Goal: Navigation & Orientation: Find specific page/section

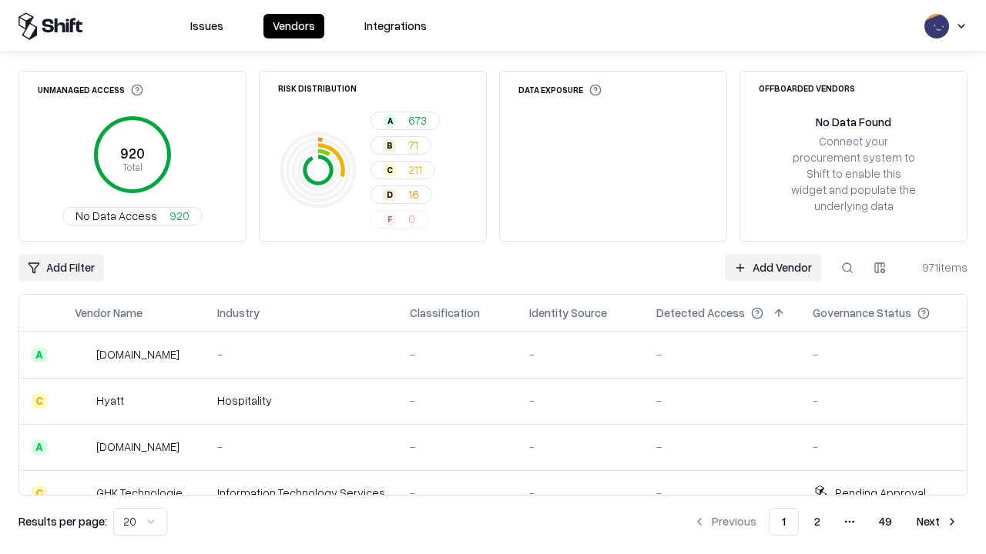
click at [140, 522] on html "Issues Vendors Integrations Unmanaged Access 920 Total No Data Access 920 Risk …" at bounding box center [493, 277] width 986 height 554
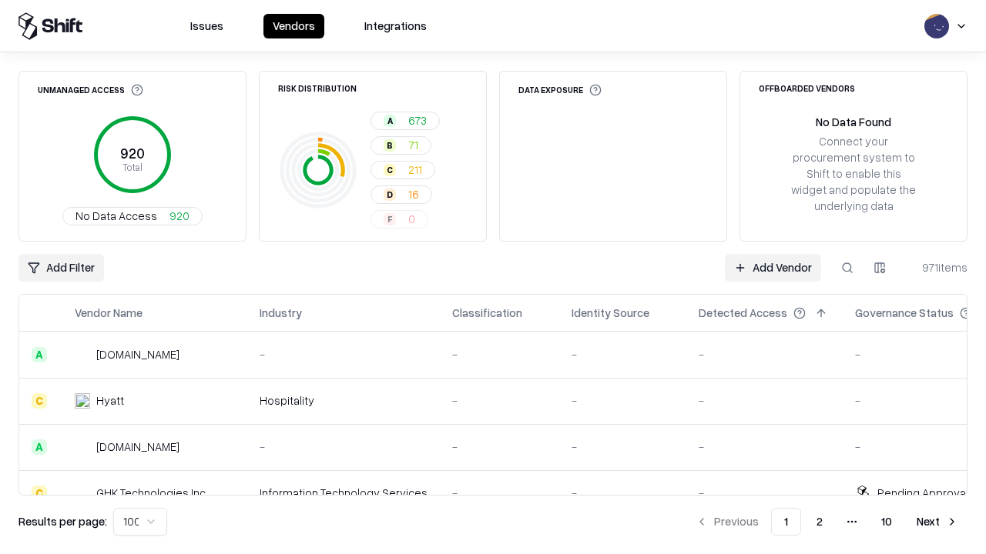
click at [937, 522] on button "Next" at bounding box center [937, 522] width 60 height 28
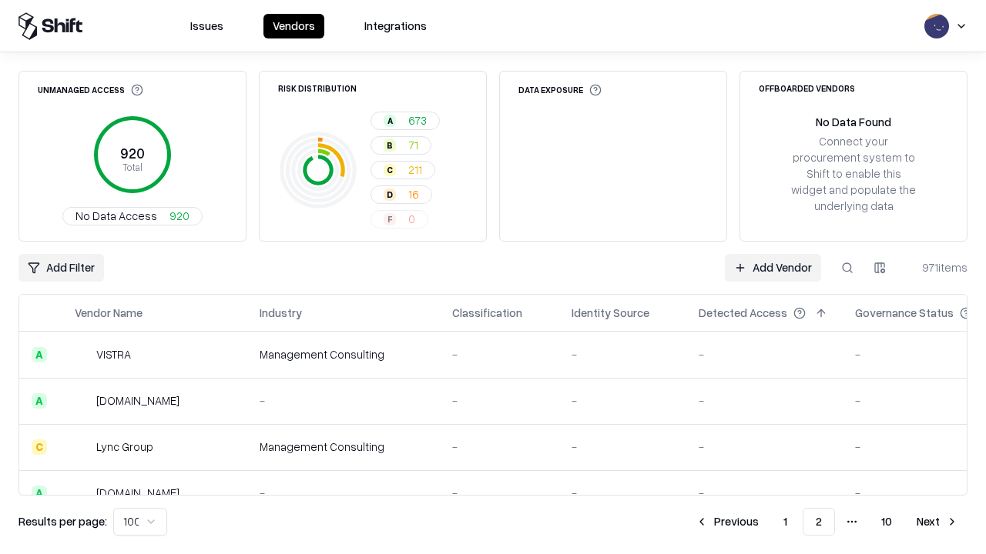
click at [937, 522] on button "Next" at bounding box center [937, 522] width 60 height 28
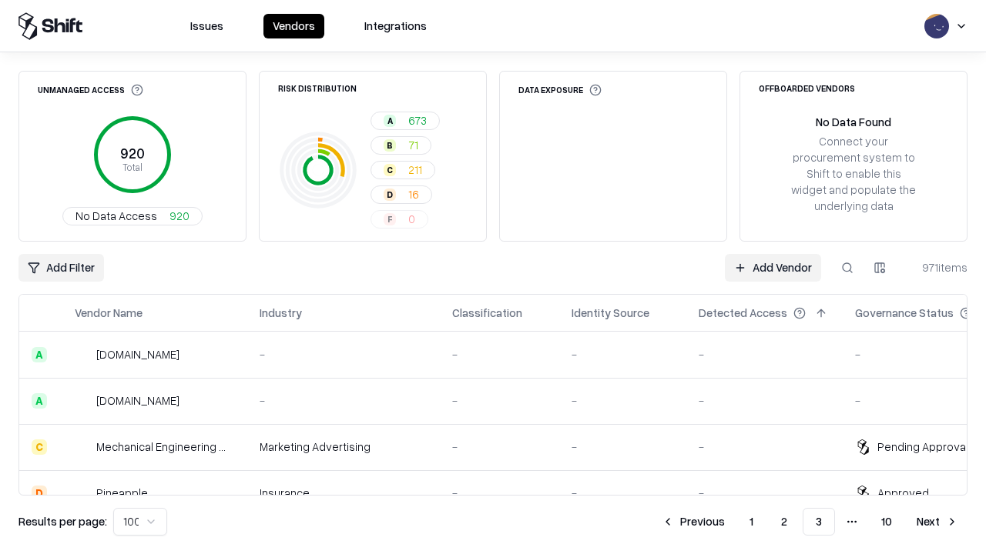
click at [937, 522] on button "Next" at bounding box center [937, 522] width 60 height 28
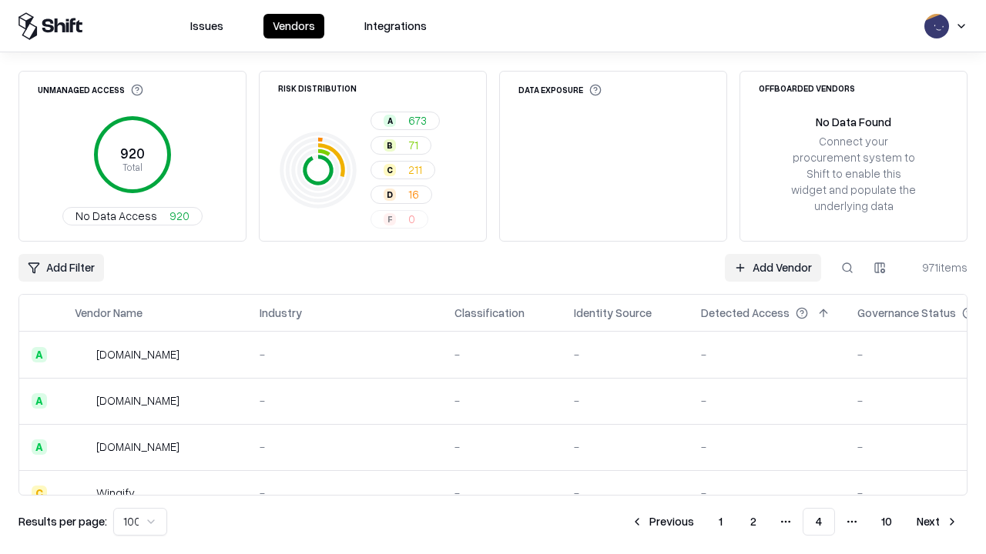
click at [937, 522] on button "Next" at bounding box center [937, 522] width 60 height 28
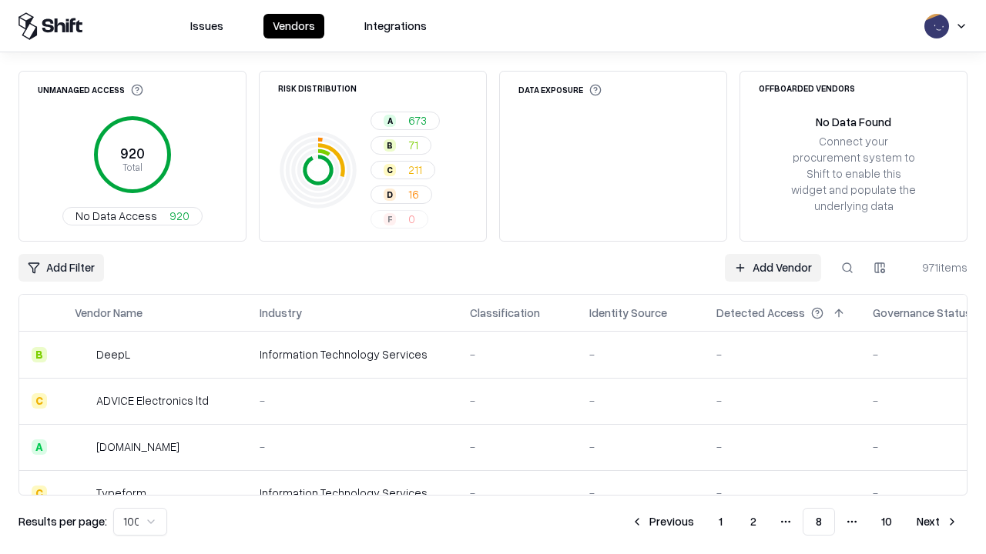
click at [937, 522] on button "Next" at bounding box center [937, 522] width 60 height 28
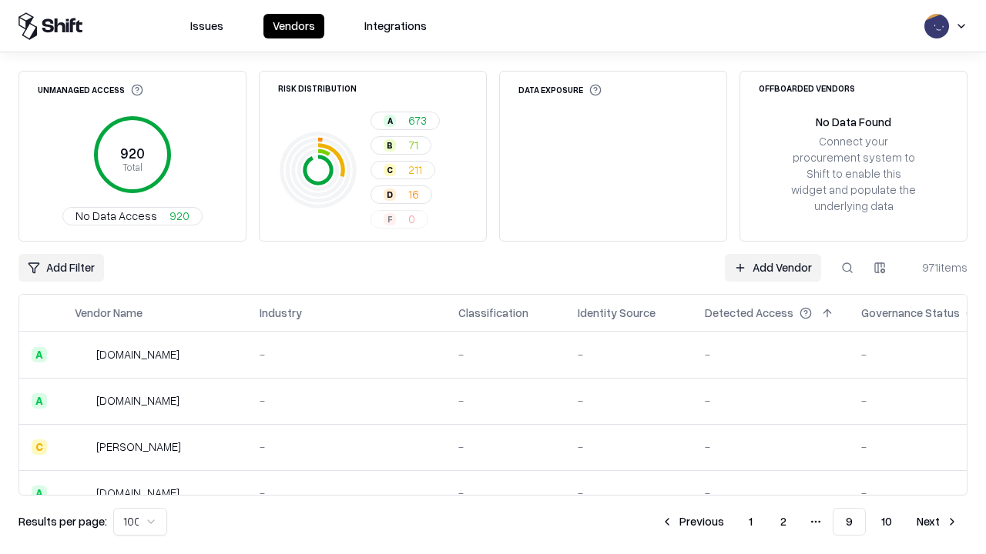
click at [937, 522] on button "Next" at bounding box center [937, 522] width 60 height 28
click at [727, 522] on button "Previous" at bounding box center [727, 522] width 82 height 28
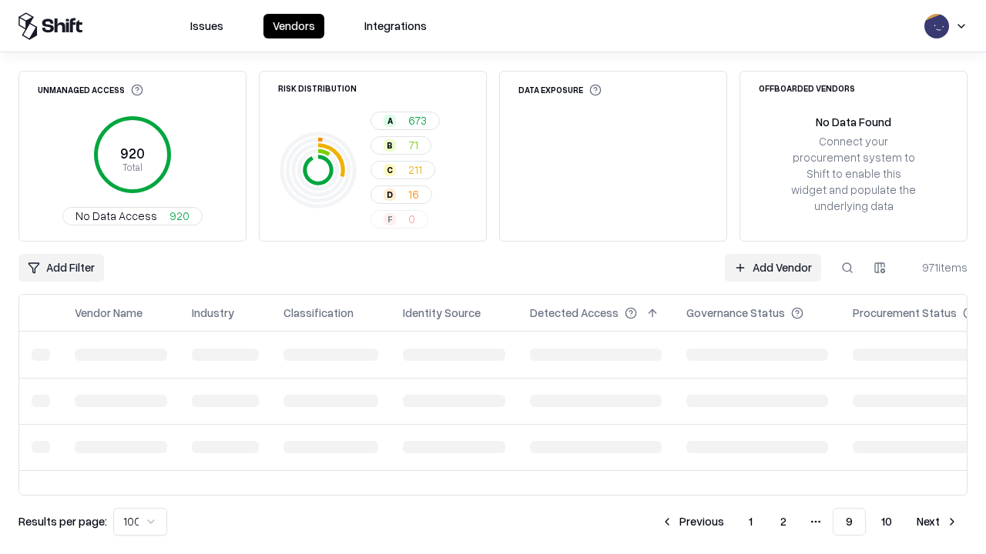
click at [692, 522] on button "Previous" at bounding box center [692, 522] width 82 height 28
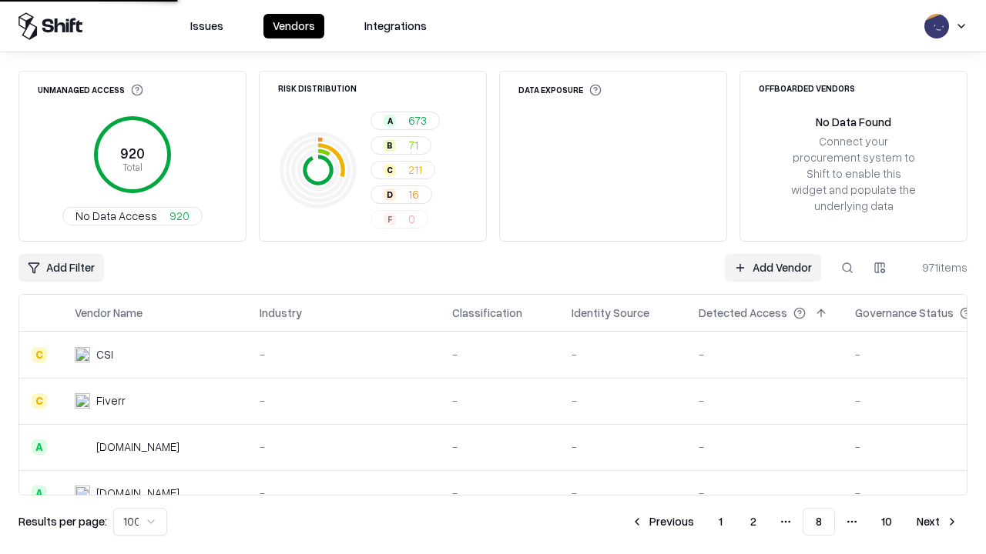
click at [662, 522] on button "Previous" at bounding box center [662, 522] width 82 height 28
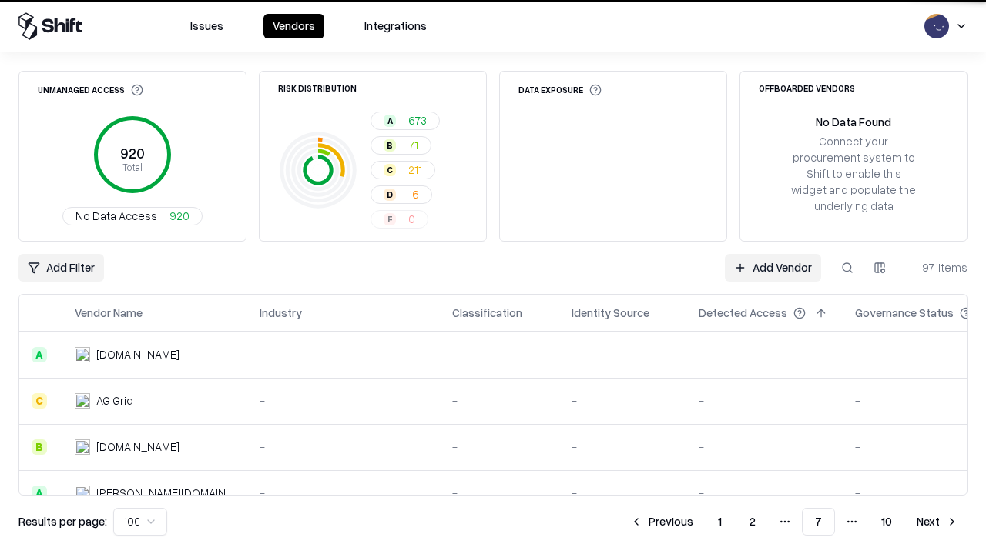
click at [661, 522] on button "Previous" at bounding box center [662, 522] width 82 height 28
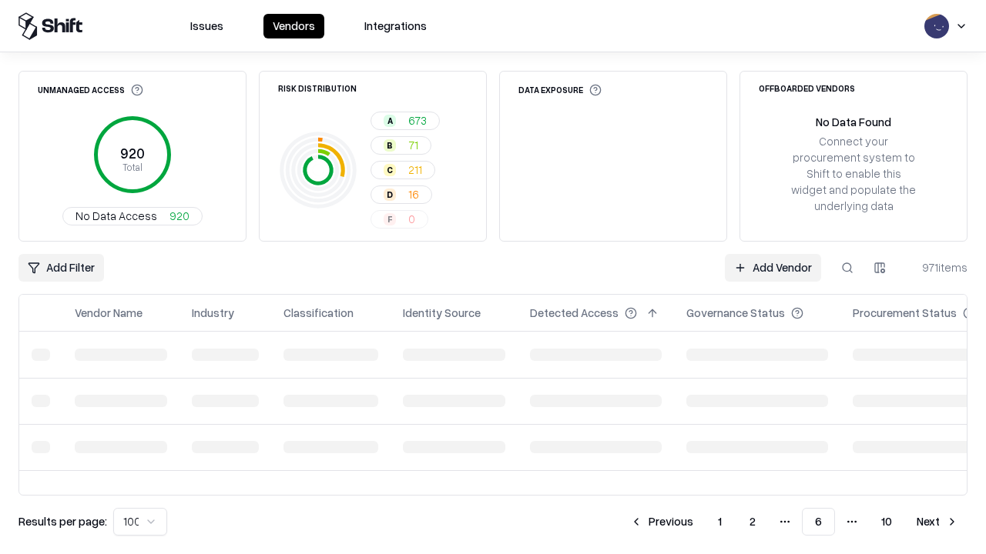
click at [661, 522] on button "Previous" at bounding box center [662, 522] width 82 height 28
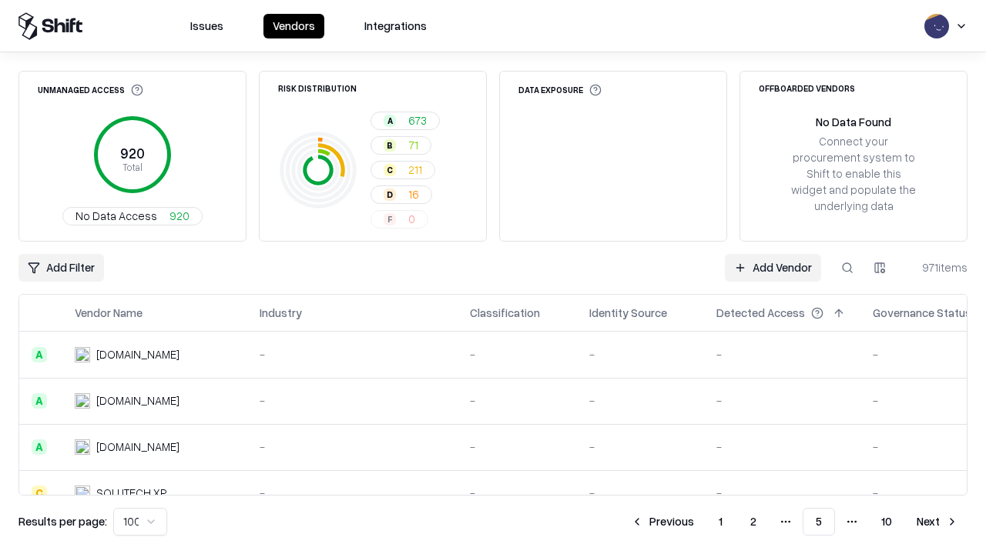
click at [662, 522] on button "Previous" at bounding box center [662, 522] width 82 height 28
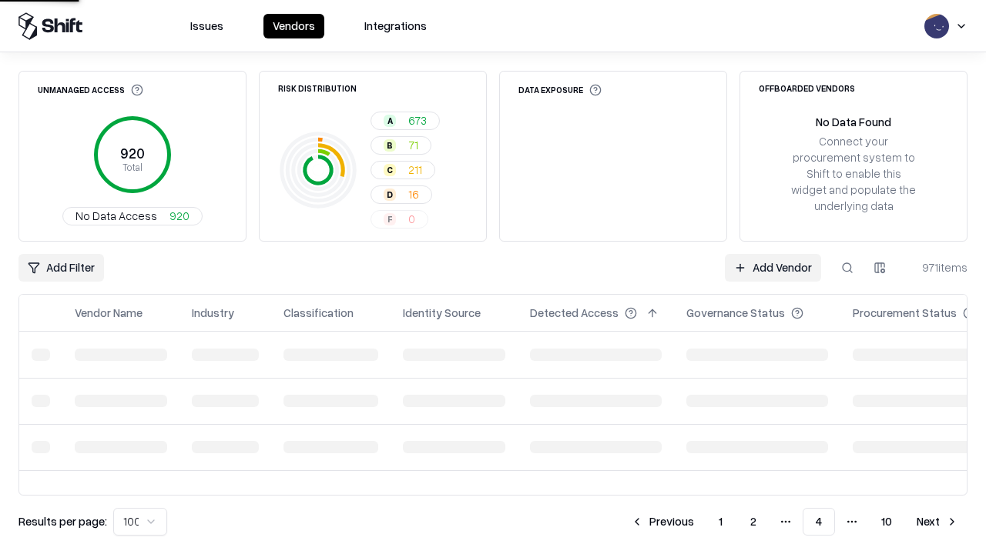
click at [662, 522] on button "Previous" at bounding box center [662, 522] width 82 height 28
